Goal: Task Accomplishment & Management: Complete application form

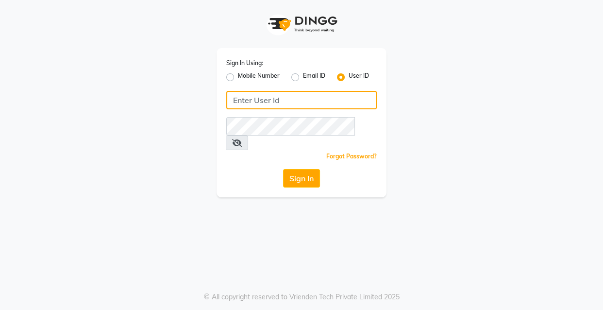
click at [245, 101] on input "Username" at bounding box center [301, 100] width 151 height 18
type input "ibw123"
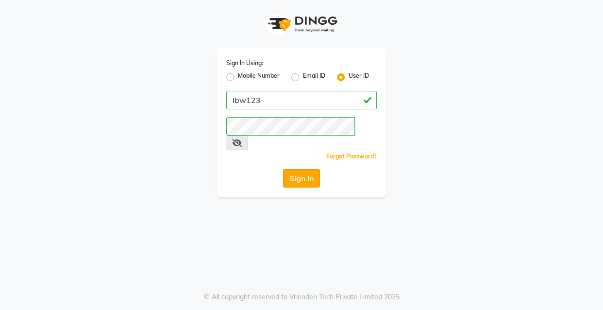
click at [316, 172] on button "Sign In" at bounding box center [301, 178] width 37 height 18
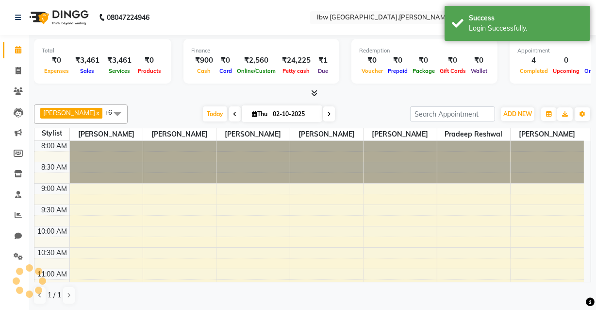
select select "en"
click at [20, 73] on icon at bounding box center [18, 70] width 5 height 7
select select "8549"
select select "service"
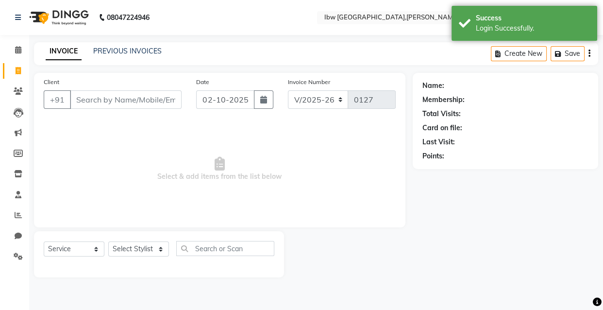
click at [102, 100] on input "Client" at bounding box center [126, 99] width 112 height 18
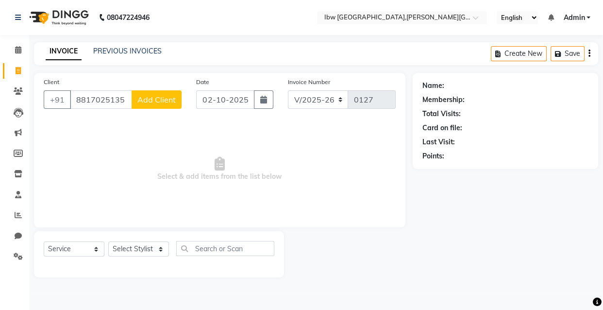
type input "8817025135"
click at [155, 101] on span "Add Client" at bounding box center [156, 100] width 38 height 10
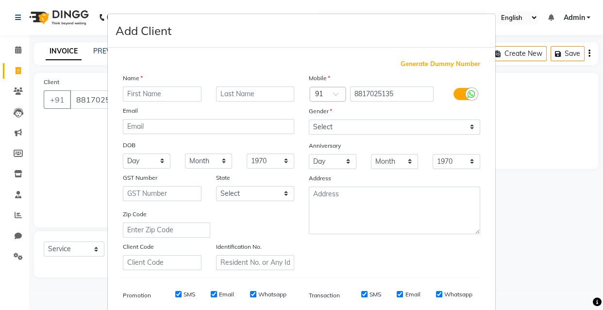
click at [158, 92] on input "text" at bounding box center [162, 93] width 79 height 15
type input "anuja"
click at [219, 92] on input "text" at bounding box center [255, 93] width 79 height 15
type input "maam"
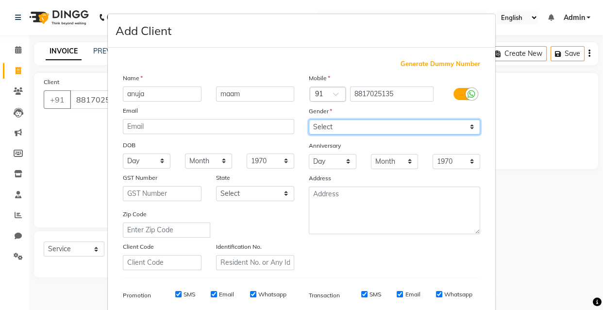
click at [345, 129] on select "Select [DEMOGRAPHIC_DATA] [DEMOGRAPHIC_DATA] Other Prefer Not To Say" at bounding box center [394, 126] width 171 height 15
select select "[DEMOGRAPHIC_DATA]"
click at [309, 119] on select "Select [DEMOGRAPHIC_DATA] [DEMOGRAPHIC_DATA] Other Prefer Not To Say" at bounding box center [394, 126] width 171 height 15
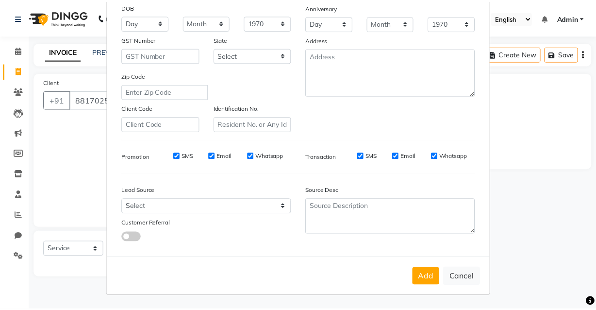
scroll to position [141, 0]
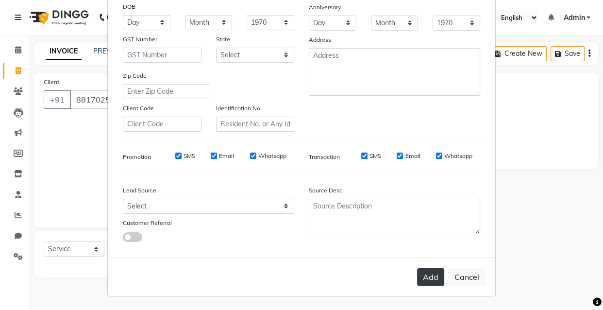
click at [427, 276] on button "Add" at bounding box center [430, 276] width 27 height 17
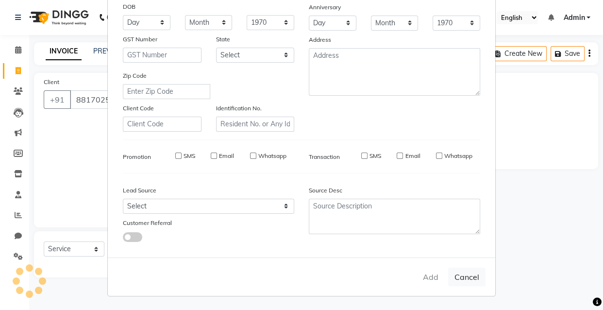
select select
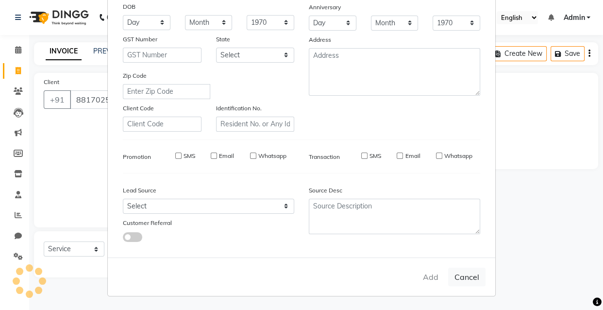
select select
checkbox input "false"
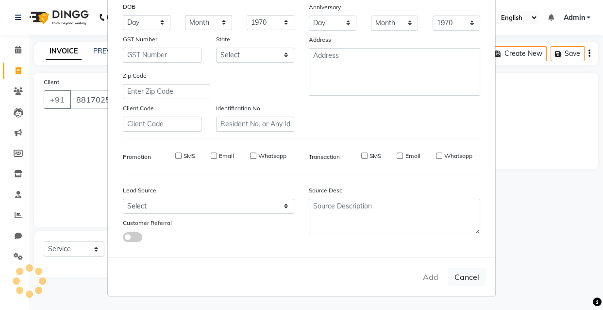
checkbox input "false"
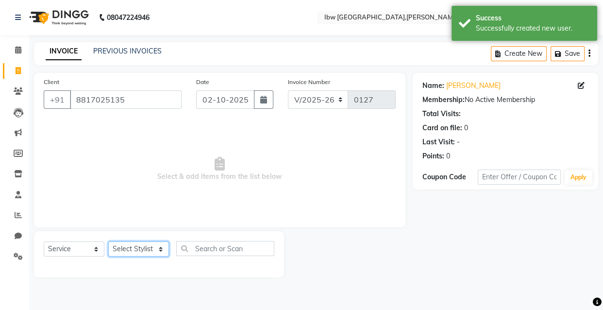
click at [161, 248] on select "Select Stylis[PERSON_NAME]h[PERSON_NAME]av Manager mukesh sen Pradeep reshwa[PE…" at bounding box center [138, 248] width 61 height 15
select select "89193"
click at [108, 241] on select "Select Stylis[PERSON_NAME]h[PERSON_NAME]av Manager mukesh sen Pradeep reshwa[PE…" at bounding box center [138, 248] width 61 height 15
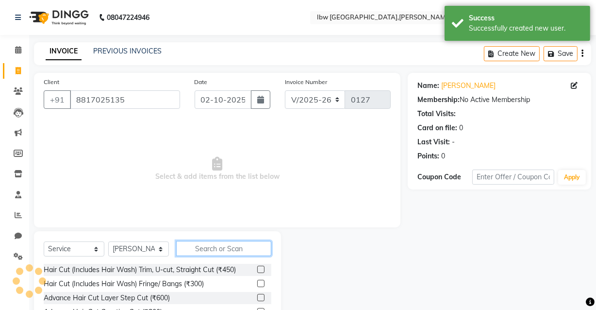
click at [202, 247] on input "text" at bounding box center [223, 248] width 95 height 15
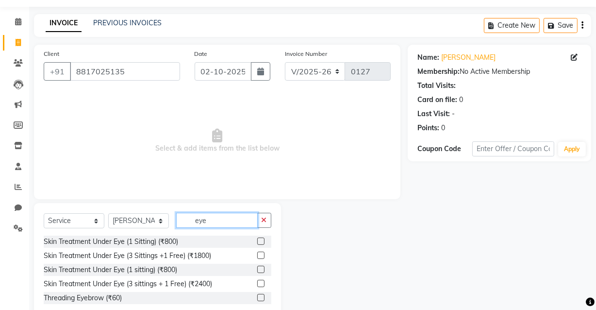
scroll to position [52, 0]
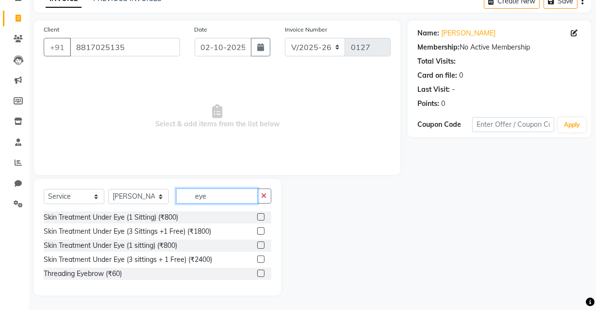
type input "eye"
click at [259, 274] on label at bounding box center [260, 273] width 7 height 7
click at [259, 274] on input "checkbox" at bounding box center [260, 274] width 6 height 6
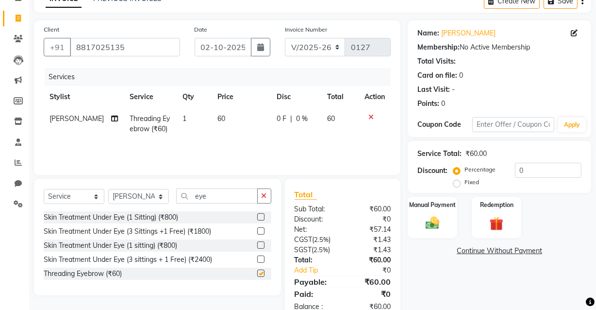
checkbox input "false"
click at [263, 193] on icon "button" at bounding box center [264, 195] width 5 height 7
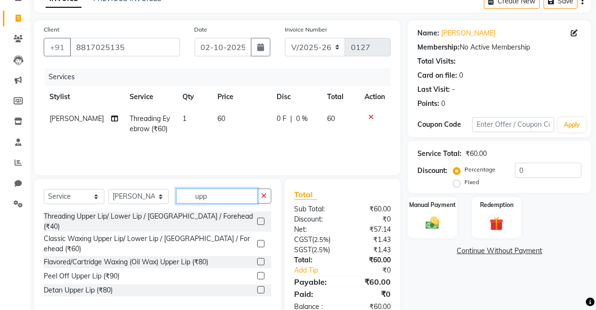
type input "upp"
click at [262, 218] on label at bounding box center [260, 221] width 7 height 7
click at [262, 219] on input "checkbox" at bounding box center [260, 222] width 6 height 6
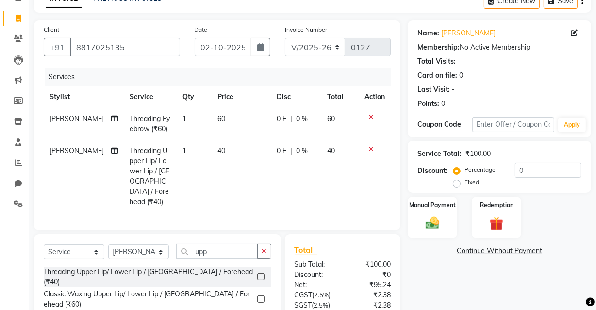
click at [261, 273] on label at bounding box center [260, 276] width 7 height 7
click at [261, 274] on input "checkbox" at bounding box center [260, 277] width 6 height 6
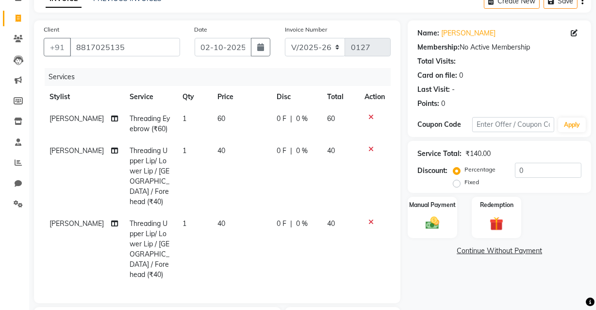
checkbox input "false"
click at [437, 224] on img at bounding box center [432, 223] width 23 height 17
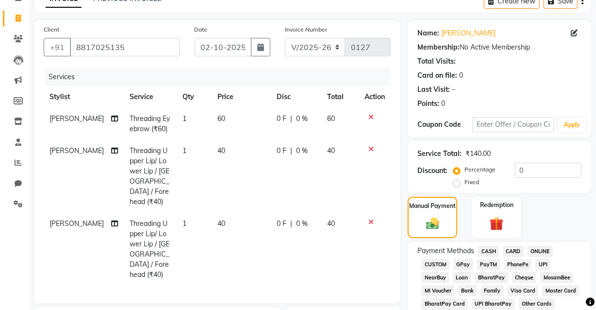
click at [544, 265] on span "UPI" at bounding box center [543, 264] width 15 height 11
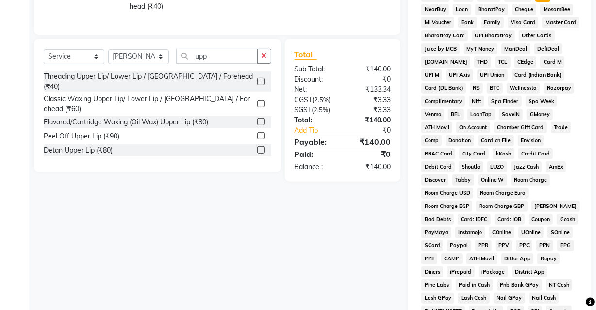
scroll to position [406, 0]
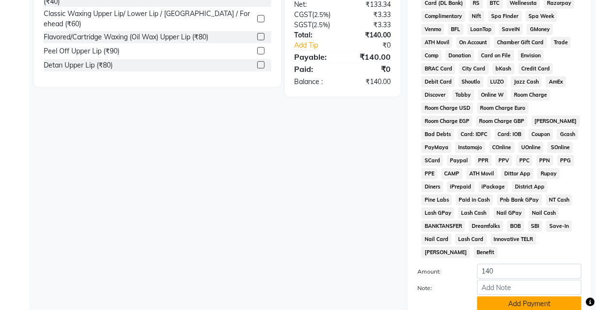
click at [512, 296] on button "Add Payment" at bounding box center [529, 303] width 104 height 15
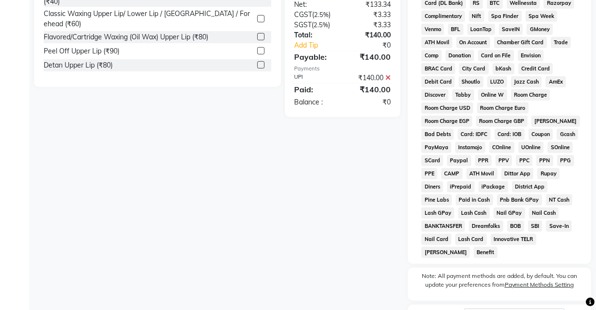
scroll to position [472, 0]
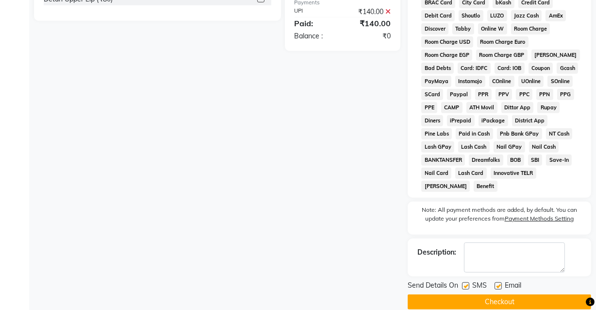
click at [476, 294] on button "Checkout" at bounding box center [500, 301] width 184 height 15
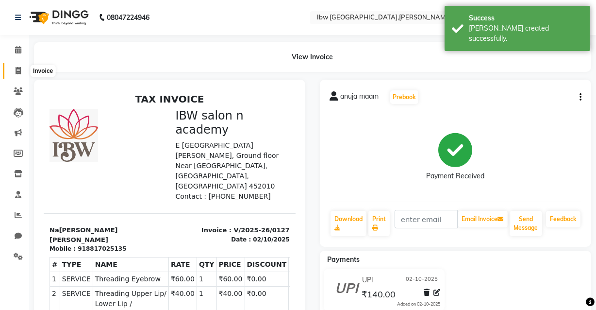
click at [18, 72] on icon at bounding box center [18, 70] width 5 height 7
select select "service"
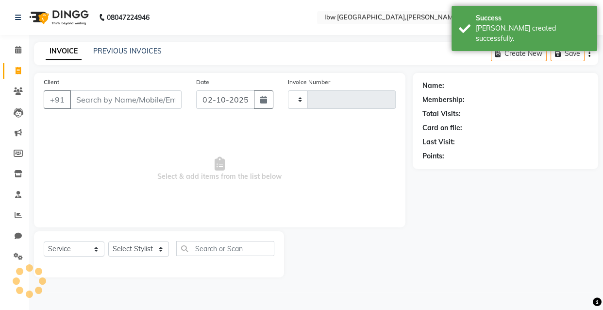
type input "0128"
select select "8549"
